Goal: Task Accomplishment & Management: Use online tool/utility

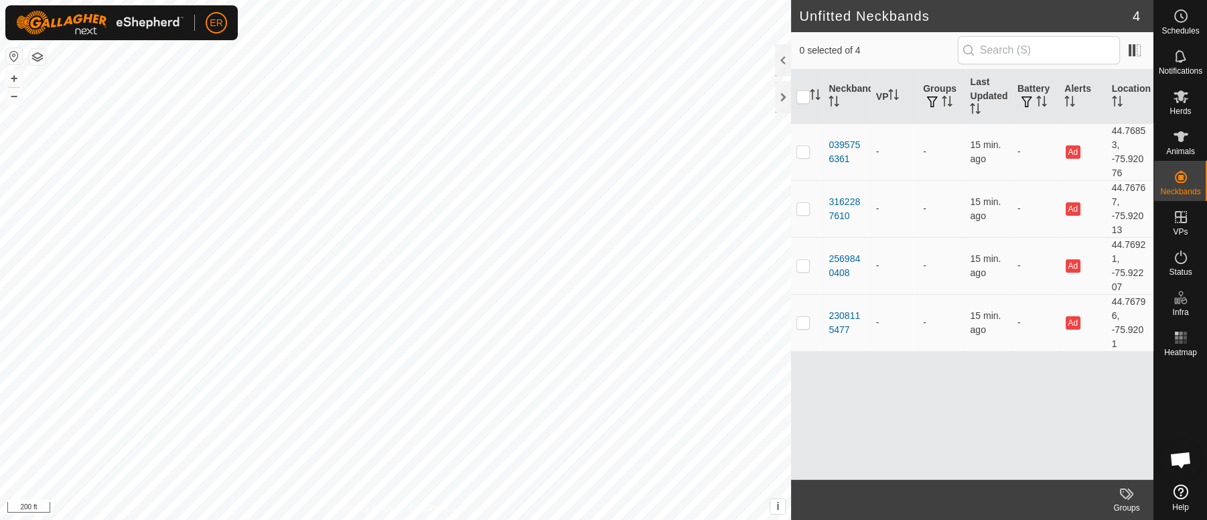
scroll to position [11715, 0]
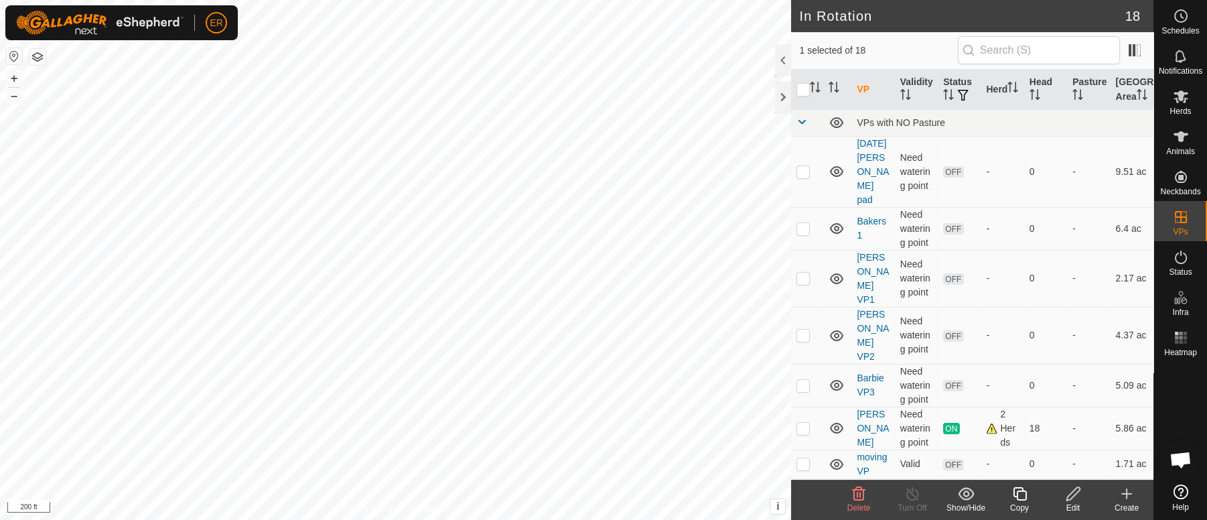
checkbox input "false"
checkbox input "true"
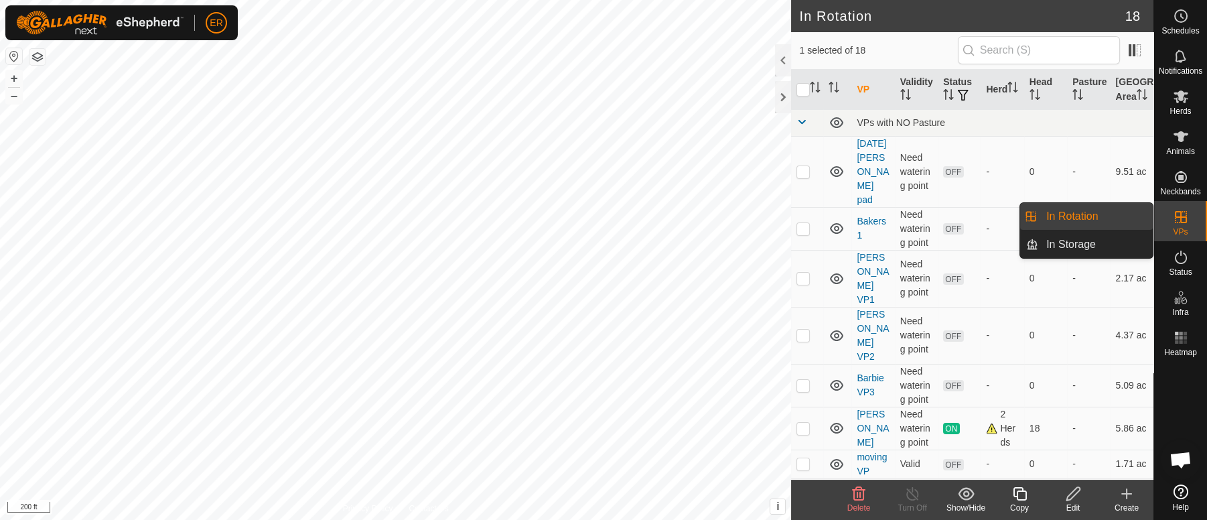
click at [1176, 216] on icon at bounding box center [1181, 217] width 16 height 16
click at [1098, 220] on link "In Rotation" at bounding box center [1095, 216] width 115 height 27
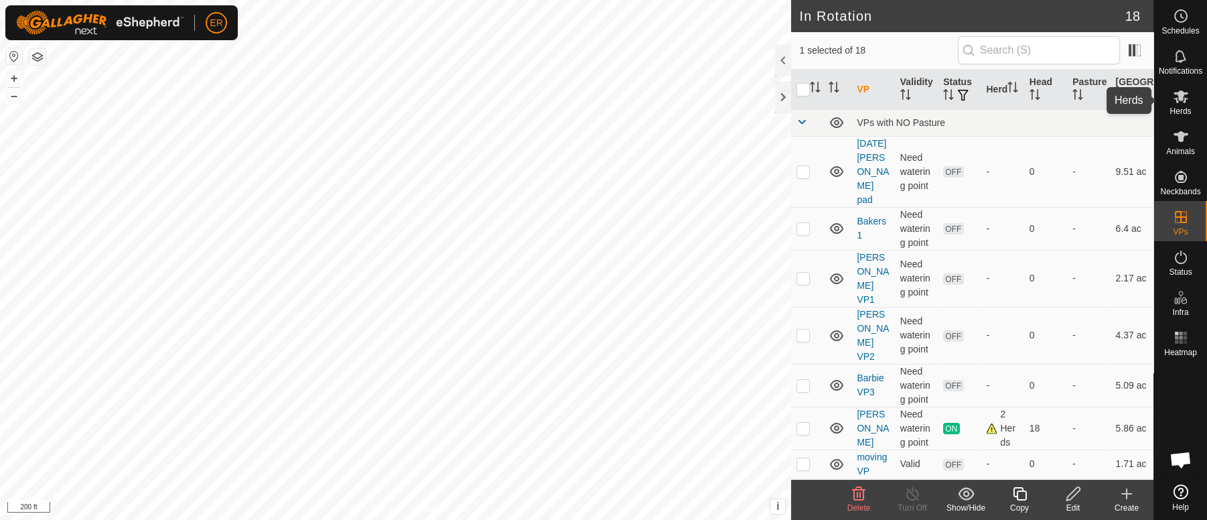
click at [1178, 96] on icon at bounding box center [1180, 96] width 15 height 13
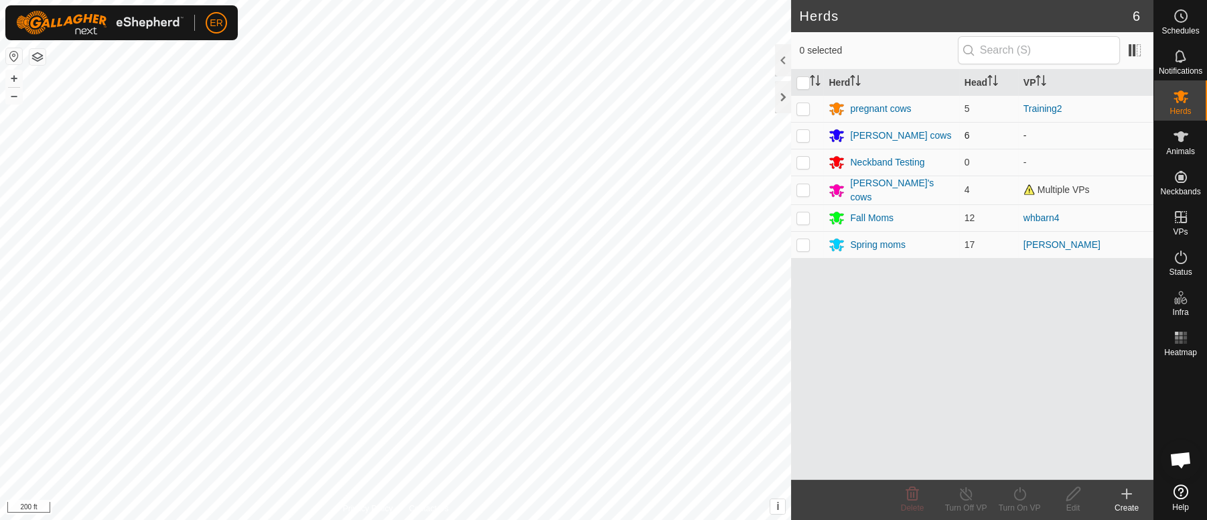
click at [805, 132] on p-checkbox at bounding box center [802, 135] width 13 height 11
checkbox input "true"
click at [1018, 494] on icon at bounding box center [1019, 493] width 17 height 16
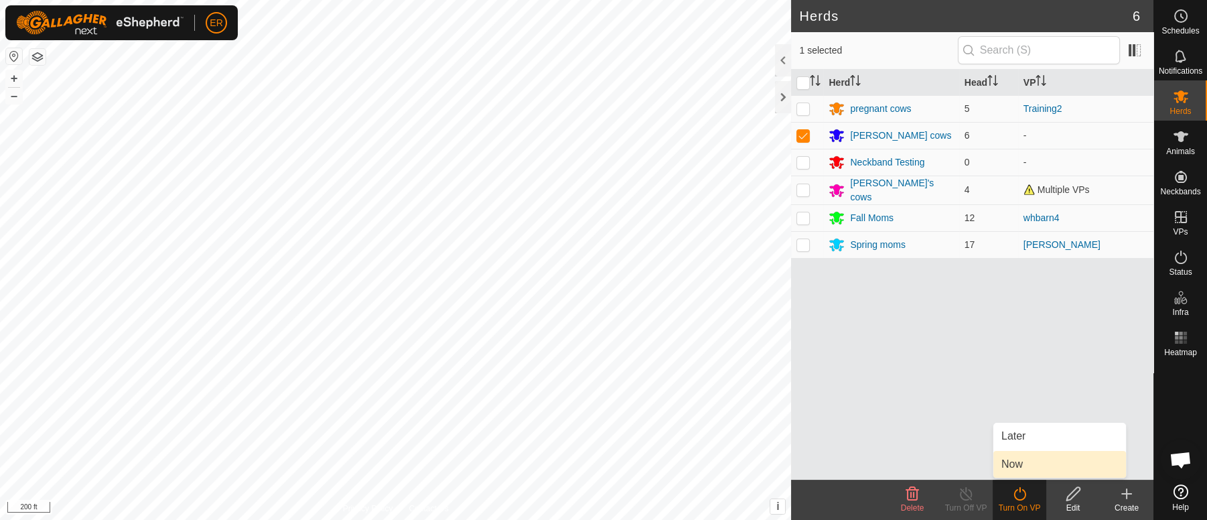
click at [1005, 467] on link "Now" at bounding box center [1059, 464] width 133 height 27
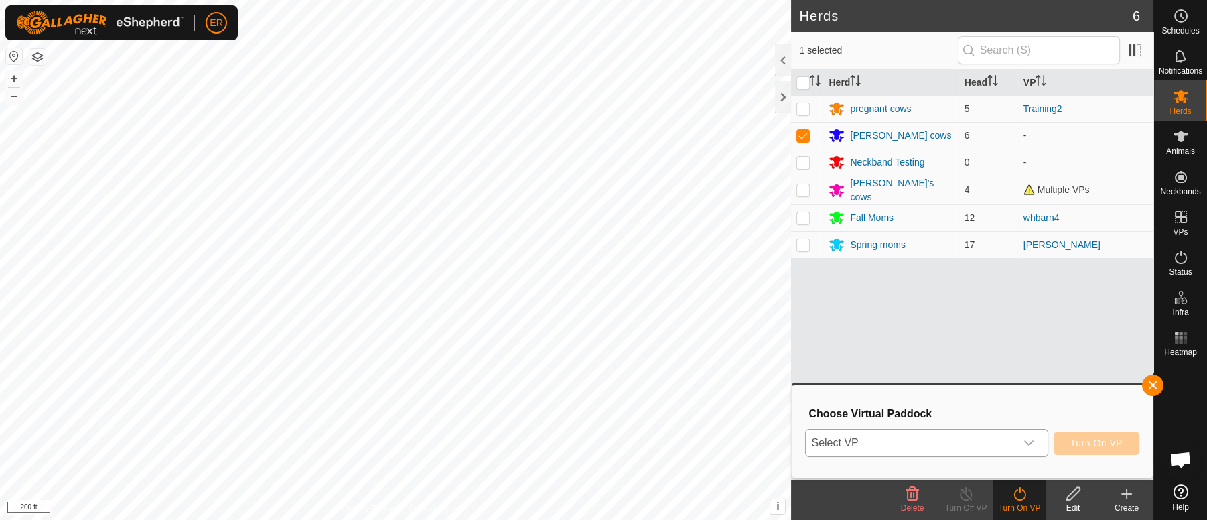
click at [1027, 437] on icon "dropdown trigger" at bounding box center [1028, 442] width 11 height 11
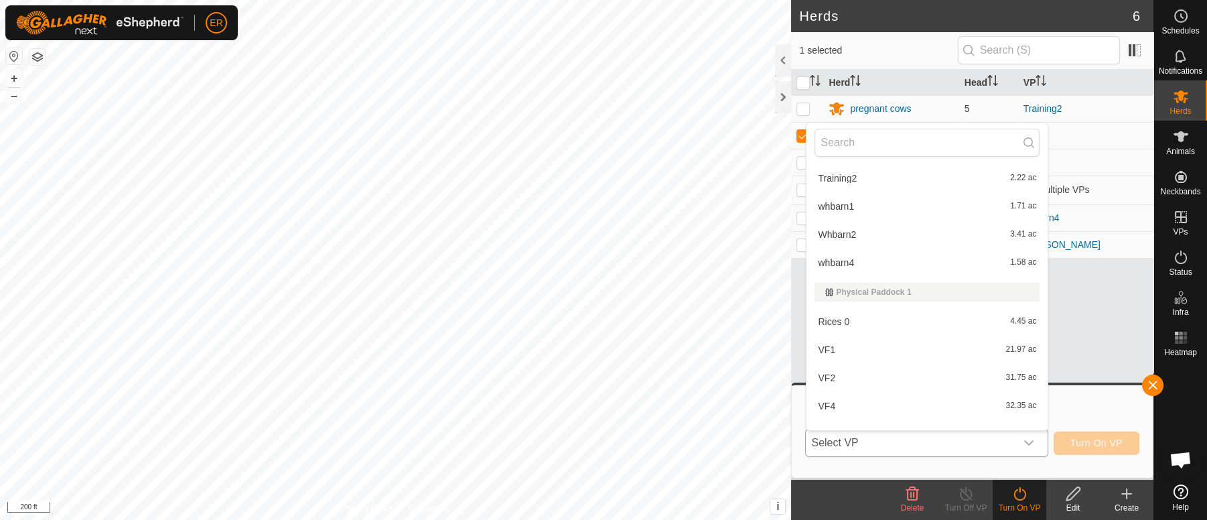
scroll to position [279, 0]
click at [826, 356] on li "VF1 21.97 ac" at bounding box center [926, 352] width 241 height 27
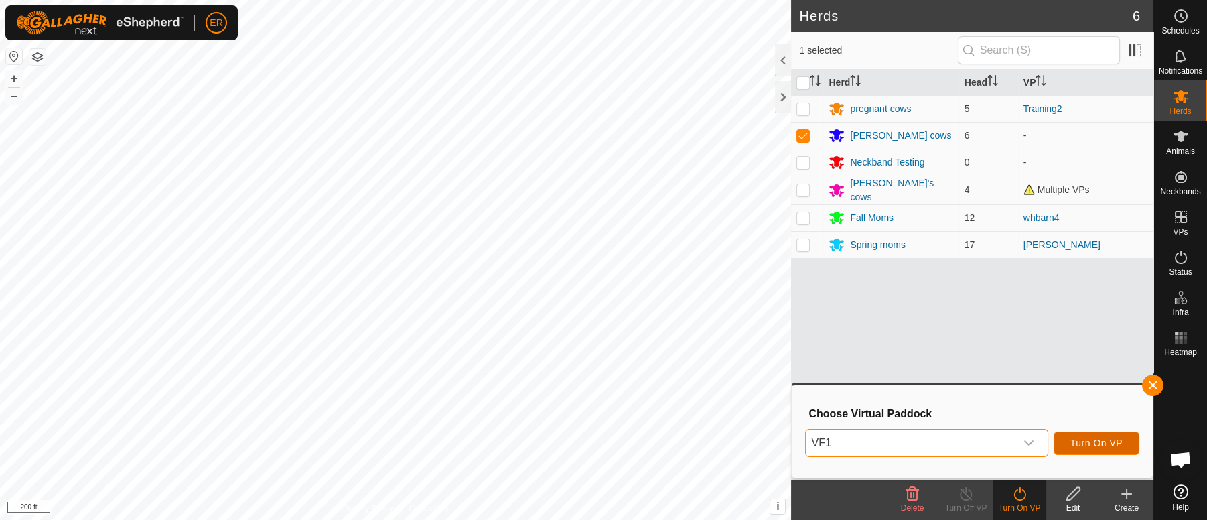
click at [1100, 441] on span "Turn On VP" at bounding box center [1096, 442] width 52 height 11
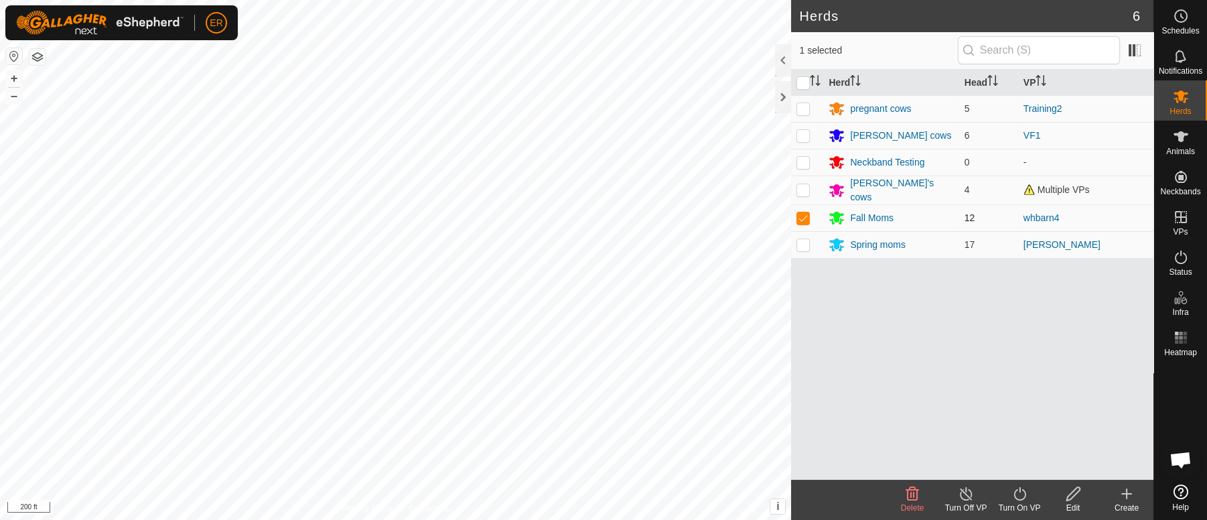
click at [800, 214] on p-checkbox at bounding box center [802, 217] width 13 height 11
checkbox input "false"
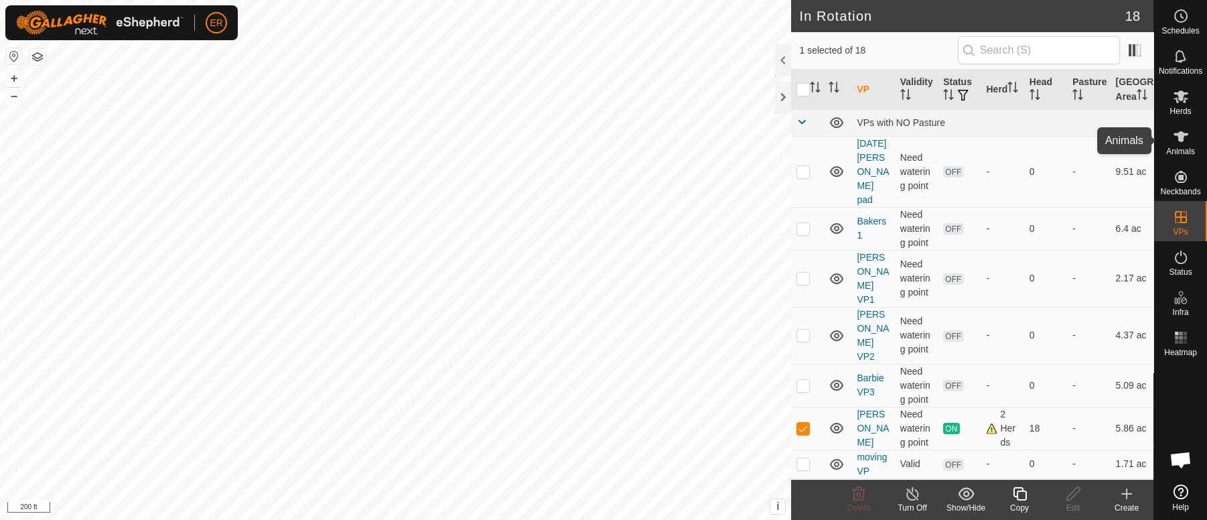
click at [1181, 135] on icon at bounding box center [1180, 136] width 15 height 11
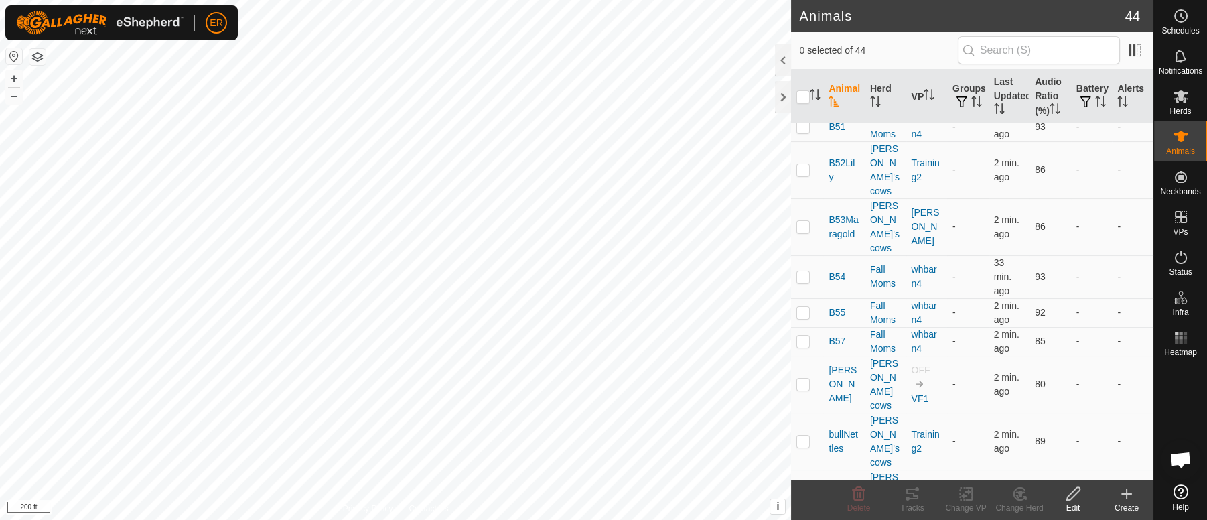
scroll to position [722, 0]
